Goal: Navigation & Orientation: Find specific page/section

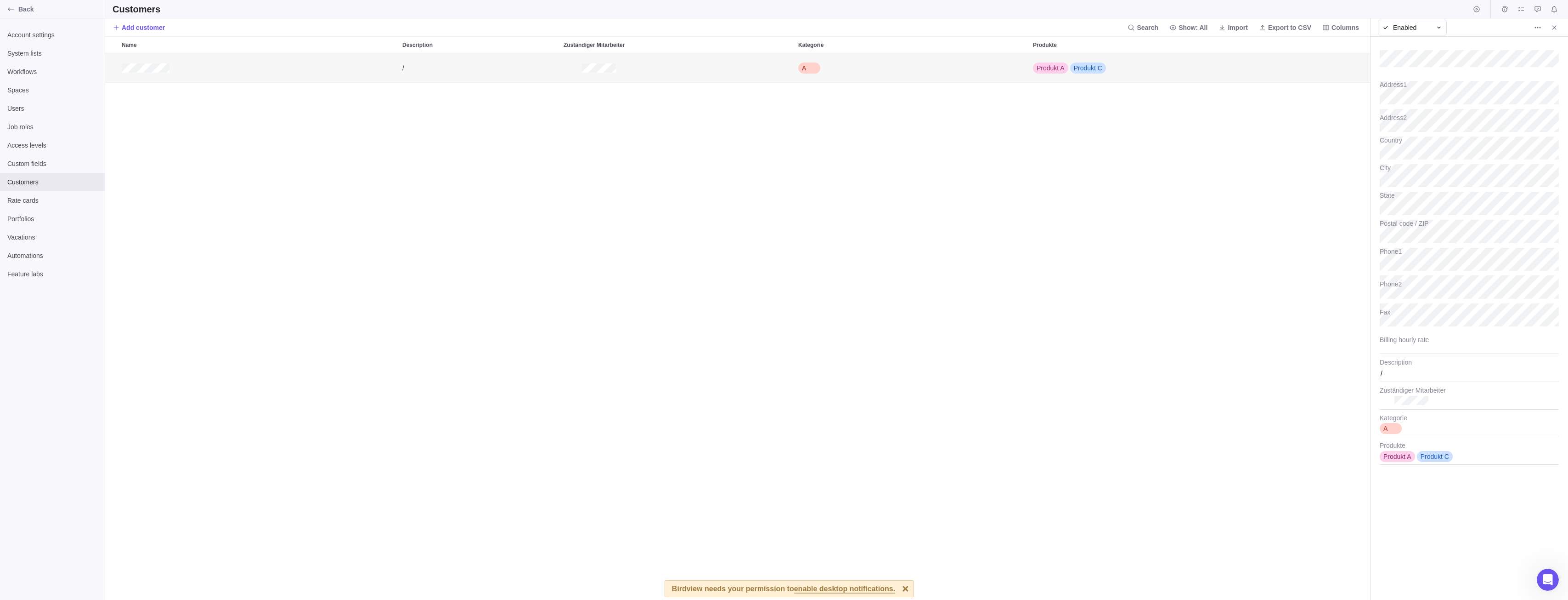
scroll to position [540, 1258]
type textarea "x"
click at [856, 588] on span "enable desktop notifications." at bounding box center [845, 590] width 101 height 9
click at [33, 38] on span "Account settings" at bounding box center [52, 35] width 90 height 9
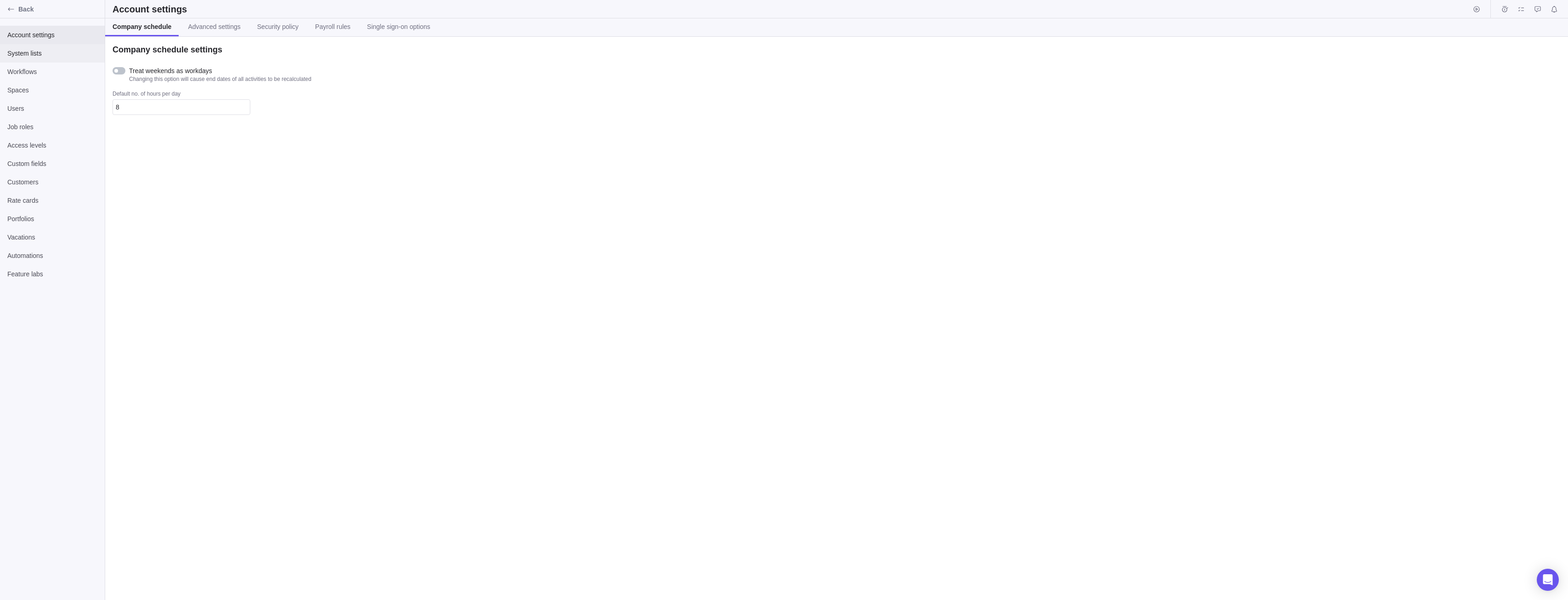
click at [29, 62] on div "System lists" at bounding box center [52, 53] width 105 height 18
click at [9, 9] on icon "Back" at bounding box center [11, 9] width 7 height 7
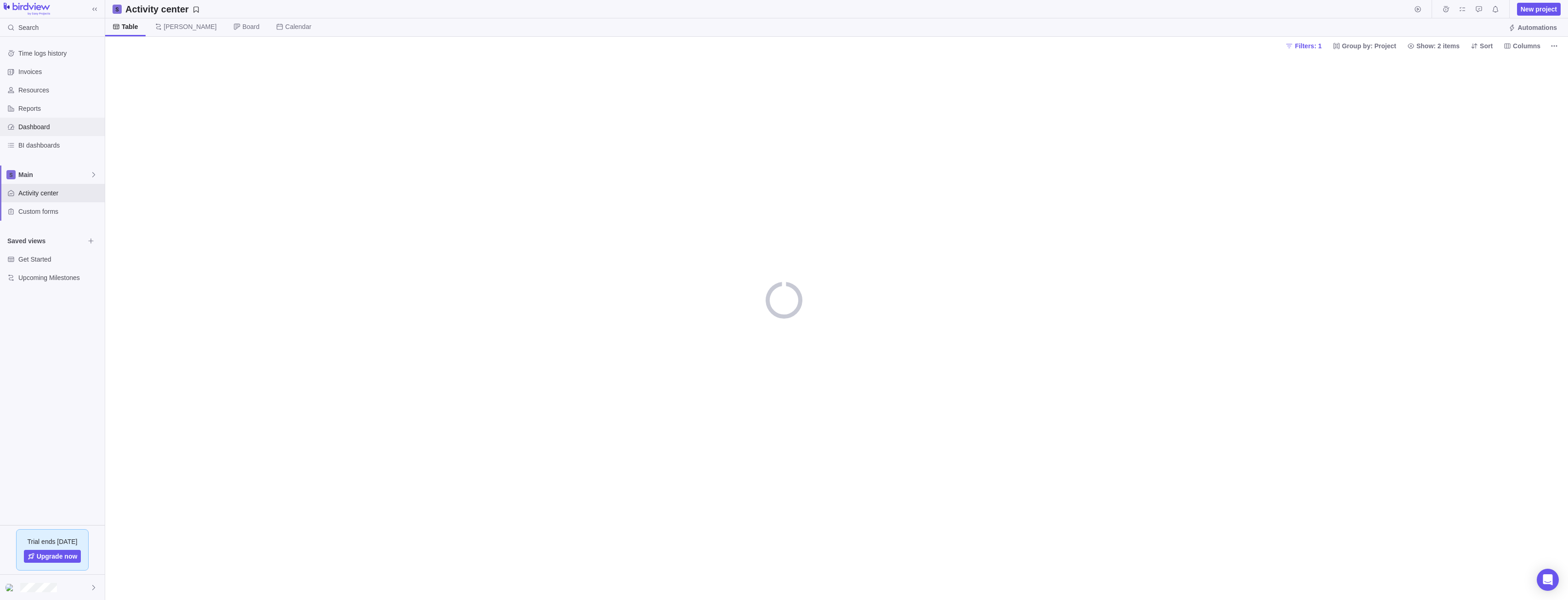
click at [34, 123] on span "Dashboard" at bounding box center [60, 127] width 83 height 9
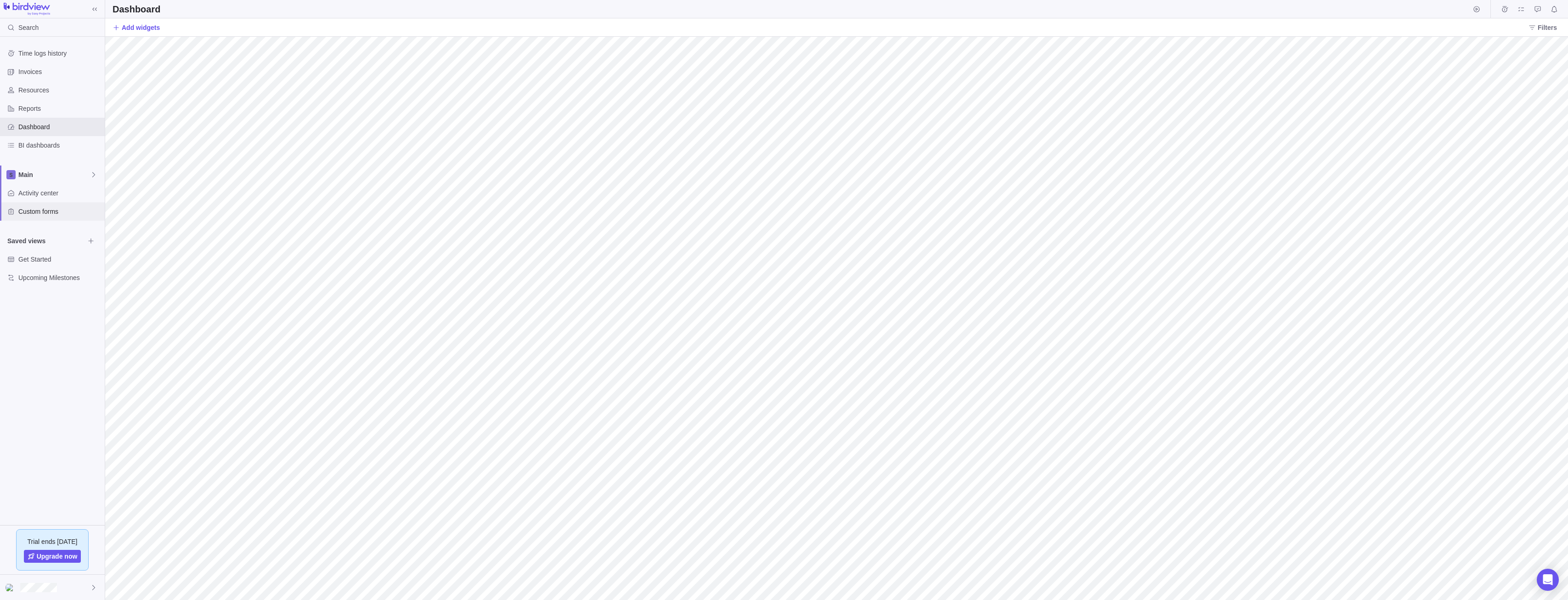
click at [54, 211] on span "Custom forms" at bounding box center [60, 211] width 83 height 9
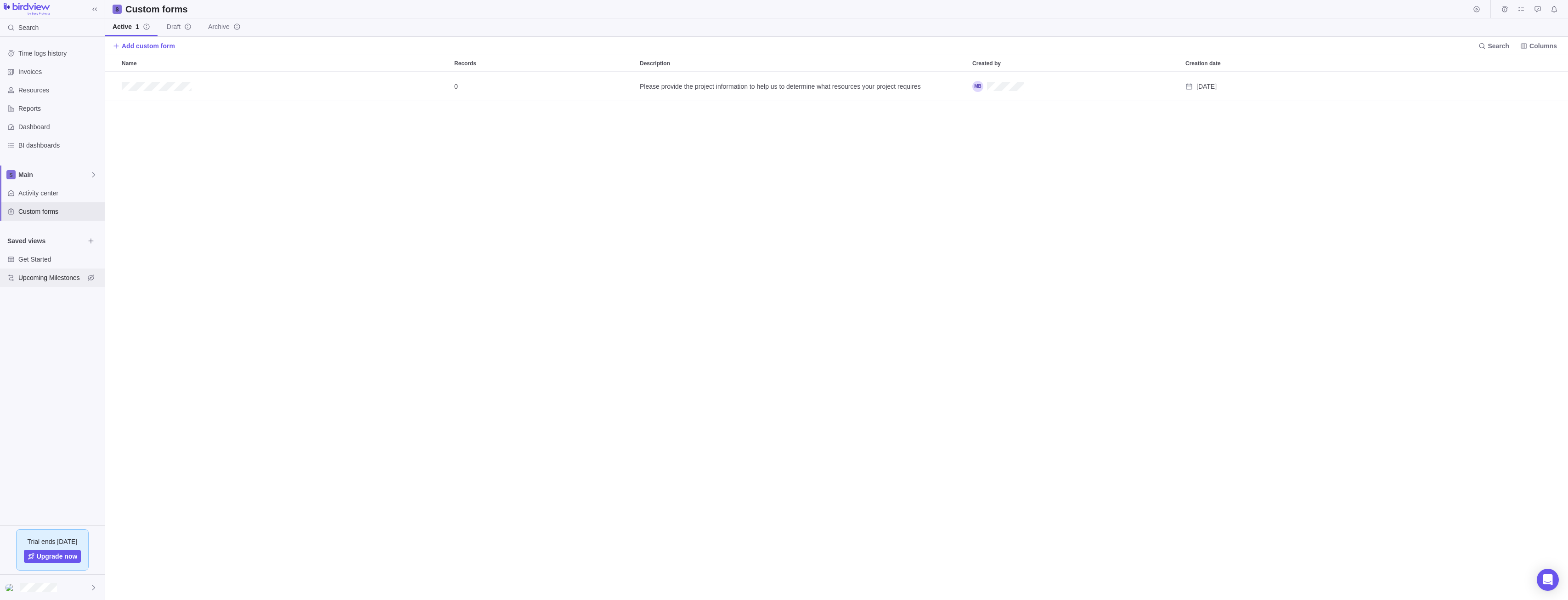
scroll to position [521, 1456]
click at [54, 280] on span "Upcoming Milestones" at bounding box center [51, 277] width 66 height 9
